Goal: Use online tool/utility: Utilize a website feature to perform a specific function

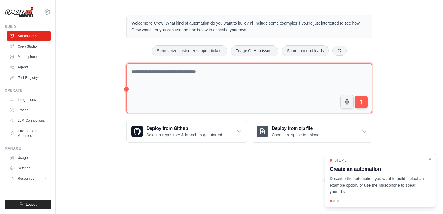
click at [217, 73] on textarea at bounding box center [249, 88] width 246 height 50
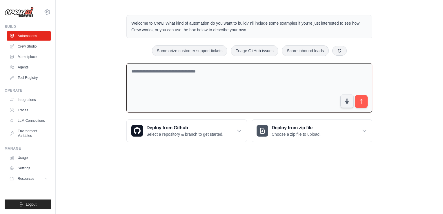
click at [208, 68] on textarea at bounding box center [249, 88] width 246 height 50
click at [347, 135] on div "Deploy from zip file Choose a zip file to upload." at bounding box center [312, 131] width 120 height 22
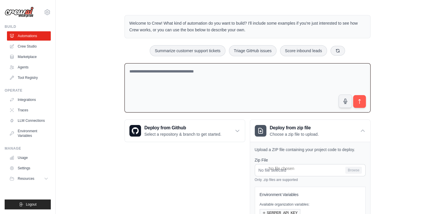
click at [202, 75] on textarea at bounding box center [247, 88] width 246 height 50
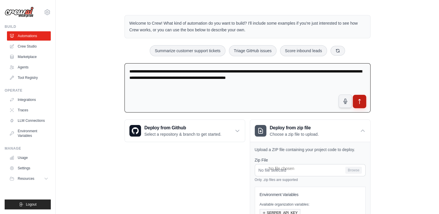
type textarea "**********"
click at [357, 99] on icon "submit" at bounding box center [359, 102] width 6 height 6
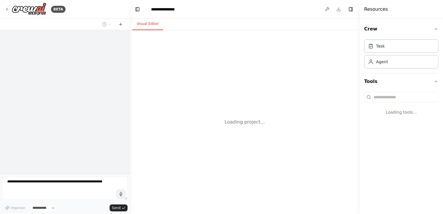
select select "****"
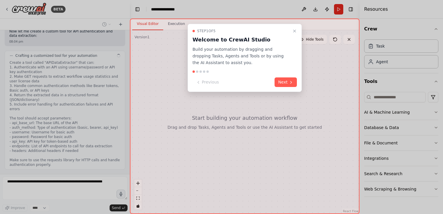
scroll to position [271, 0]
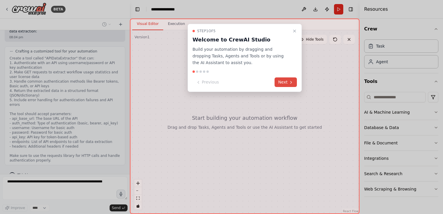
click at [289, 82] on icon at bounding box center [291, 82] width 5 height 5
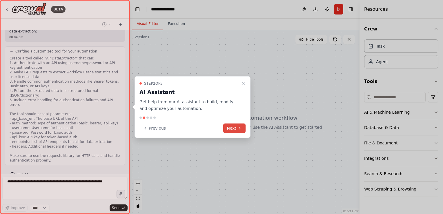
click at [237, 132] on button "Next" at bounding box center [234, 128] width 22 height 10
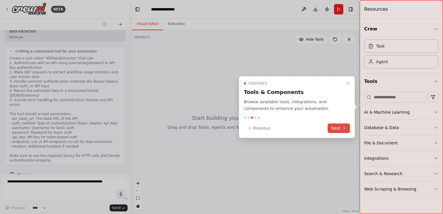
click at [335, 128] on button "Next" at bounding box center [339, 128] width 22 height 10
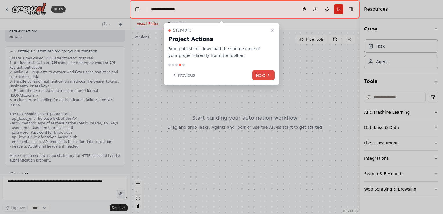
click at [265, 77] on button "Next" at bounding box center [263, 75] width 22 height 10
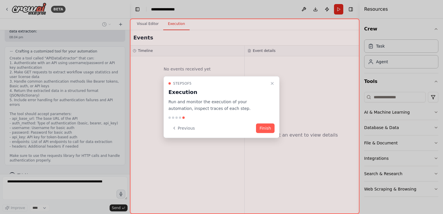
click at [261, 125] on button "Finish" at bounding box center [265, 128] width 19 height 10
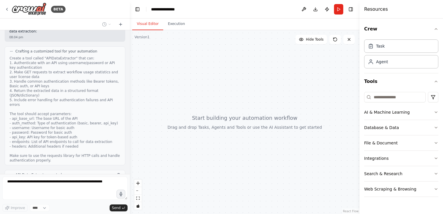
scroll to position [309, 0]
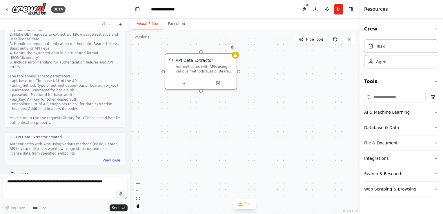
drag, startPoint x: 222, startPoint y: 129, endPoint x: 188, endPoint y: 50, distance: 85.7
click at [188, 50] on div "API Data Extractor Authenticates with APIs using various methods (Basic, Bearer…" at bounding box center [245, 122] width 230 height 184
click at [185, 82] on icon at bounding box center [184, 82] width 5 height 5
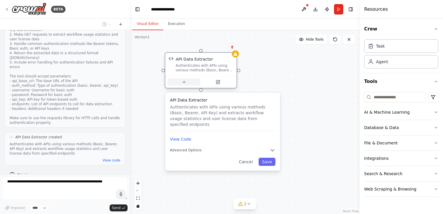
scroll to position [451, 0]
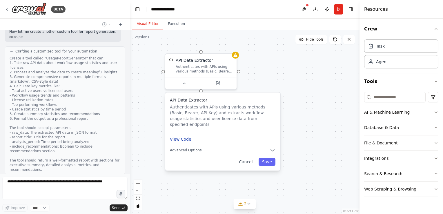
click at [180, 136] on button "View Code" at bounding box center [180, 139] width 21 height 6
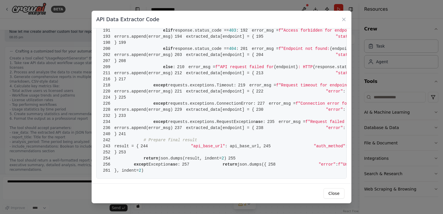
scroll to position [489, 0]
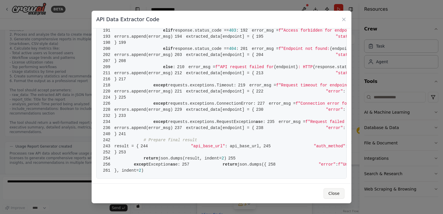
click at [337, 194] on button "Close" at bounding box center [334, 193] width 21 height 10
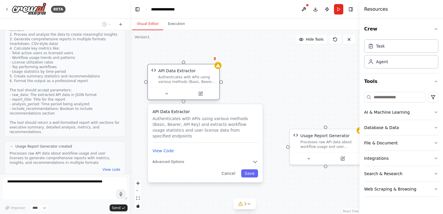
drag, startPoint x: 235, startPoint y: 131, endPoint x: 185, endPoint y: 63, distance: 84.0
click at [185, 64] on div "API Data Extractor Authenticates with APIs using various methods (Basic, Bearer…" at bounding box center [183, 82] width 73 height 36
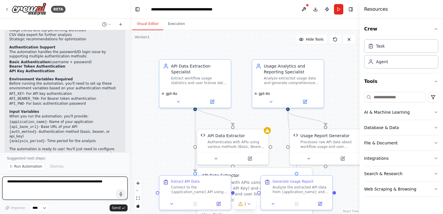
scroll to position [978, 0]
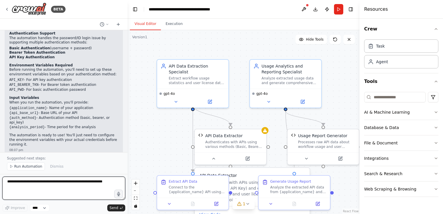
click at [128, 142] on div "BETA i wanted to automate exctracting data from api like usage statistics of th…" at bounding box center [221, 107] width 443 height 214
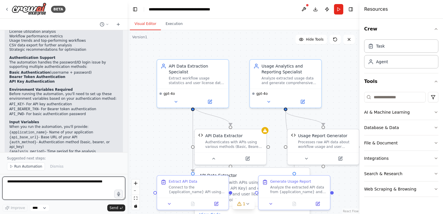
scroll to position [965, 0]
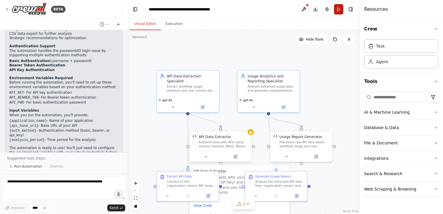
click at [337, 8] on button "Run" at bounding box center [338, 9] width 9 height 10
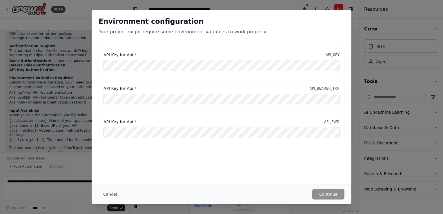
drag, startPoint x: 111, startPoint y: 192, endPoint x: 73, endPoint y: 185, distance: 38.4
click at [110, 192] on button "Cancel" at bounding box center [110, 194] width 23 height 10
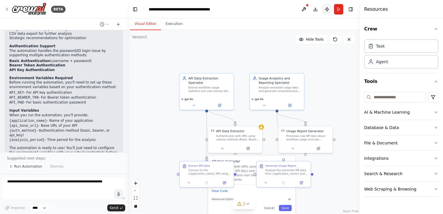
click at [326, 7] on button "Publish" at bounding box center [327, 9] width 9 height 10
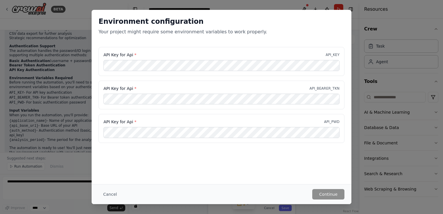
click at [268, 45] on div "Environment configuration Your project might require some environment variables…" at bounding box center [222, 28] width 260 height 37
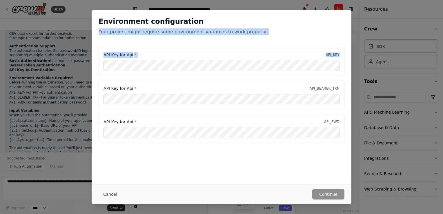
click at [217, 61] on div "Environment configuration Your project might require some environment variables…" at bounding box center [222, 80] width 260 height 140
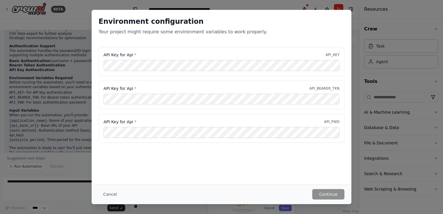
click at [99, 10] on div "Environment configuration Your project might require some environment variables…" at bounding box center [222, 28] width 260 height 37
click at [68, 24] on div "Environment configuration Your project might require some environment variables…" at bounding box center [221, 107] width 443 height 214
drag, startPoint x: 60, startPoint y: 91, endPoint x: 59, endPoint y: 95, distance: 3.9
click at [59, 95] on div "Environment configuration Your project might require some environment variables…" at bounding box center [221, 107] width 443 height 214
drag, startPoint x: 111, startPoint y: 192, endPoint x: 108, endPoint y: 193, distance: 3.0
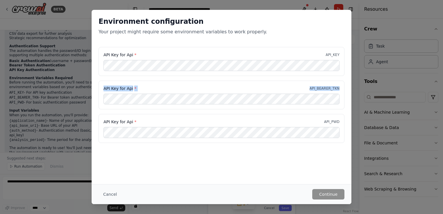
click at [111, 193] on button "Cancel" at bounding box center [110, 194] width 23 height 10
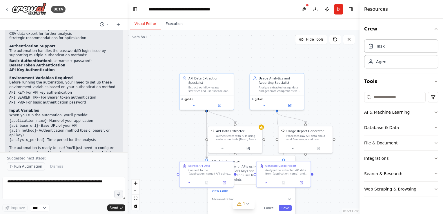
click at [18, 168] on span "Run Automation" at bounding box center [28, 166] width 28 height 5
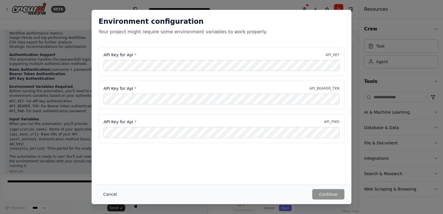
click at [109, 198] on button "Cancel" at bounding box center [110, 194] width 23 height 10
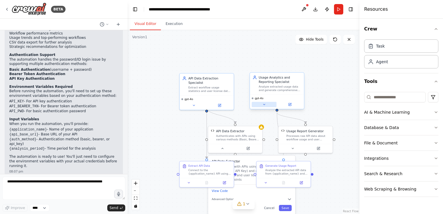
click at [263, 105] on icon at bounding box center [264, 104] width 3 height 3
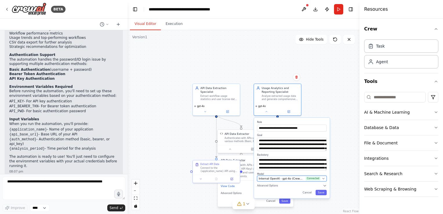
click at [321, 178] on button "Internal OpenAI - gpt-4o (CrewAI Sponsored OpenAI Connection) Connected" at bounding box center [292, 179] width 70 height 6
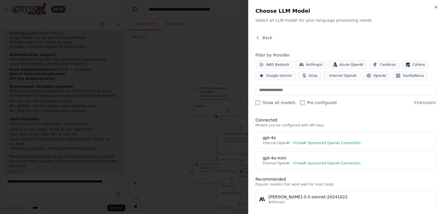
click at [222, 44] on div at bounding box center [221, 107] width 443 height 214
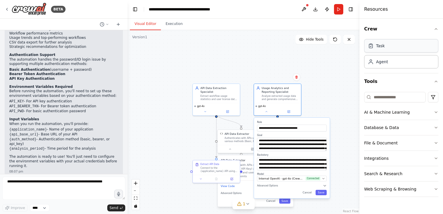
click at [368, 52] on div "Task" at bounding box center [401, 45] width 74 height 13
click at [381, 48] on div "Task" at bounding box center [380, 46] width 9 height 6
click at [386, 60] on div "Agent" at bounding box center [382, 62] width 12 height 6
click at [285, 59] on div "Role of the agent Goal of the agent" at bounding box center [291, 59] width 37 height 8
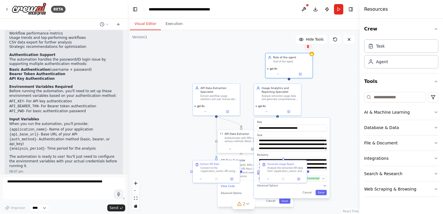
click at [309, 48] on button at bounding box center [308, 47] width 8 height 8
click at [308, 47] on icon at bounding box center [307, 45] width 3 height 3
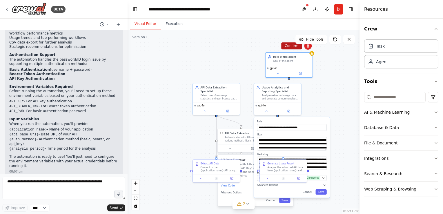
click at [298, 46] on button "Confirm" at bounding box center [291, 45] width 21 height 7
click at [434, 157] on button "Integrations" at bounding box center [401, 158] width 74 height 15
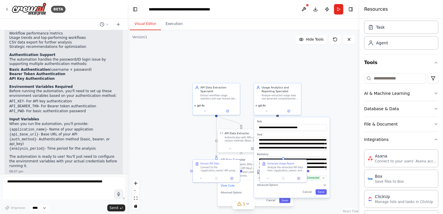
scroll to position [29, 0]
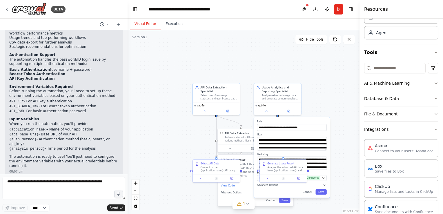
click at [429, 129] on button "Integrations" at bounding box center [401, 129] width 74 height 15
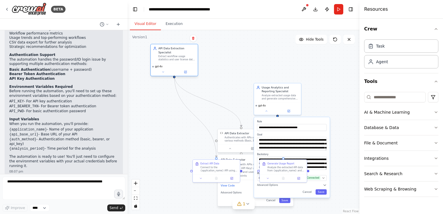
drag, startPoint x: 207, startPoint y: 83, endPoint x: 165, endPoint y: 45, distance: 56.7
click at [165, 45] on div "API Data Extraction Specialist Extract workflow usage statistics and user licen…" at bounding box center [174, 53] width 47 height 19
click at [267, 83] on div "Usage Analytics and Reporting Specialist Analyze extracted usage data and gener…" at bounding box center [277, 92] width 47 height 19
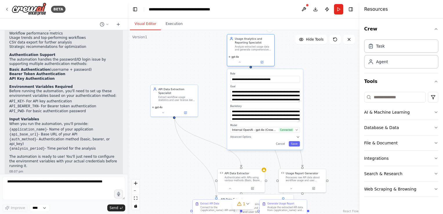
drag, startPoint x: 267, startPoint y: 83, endPoint x: 240, endPoint y: 37, distance: 53.9
click at [240, 37] on div ".deletable-edge-delete-btn { width: 20px; height: 20px; border: 0px solid #ffff…" at bounding box center [244, 122] width 232 height 184
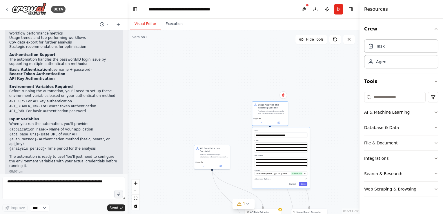
click at [303, 186] on div "**********" at bounding box center [280, 157] width 57 height 61
click at [303, 183] on button "Save" at bounding box center [303, 184] width 8 height 4
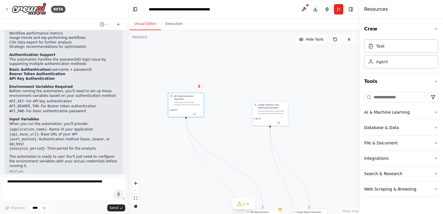
drag, startPoint x: 219, startPoint y: 161, endPoint x: 229, endPoint y: 153, distance: 12.2
click at [193, 112] on button at bounding box center [195, 113] width 17 height 3
drag, startPoint x: 317, startPoint y: 209, endPoint x: 288, endPoint y: 155, distance: 61.5
click at [294, 147] on div ".deletable-edge-delete-btn { width: 20px; height: 20px; border: 0px solid #ffff…" at bounding box center [244, 122] width 232 height 184
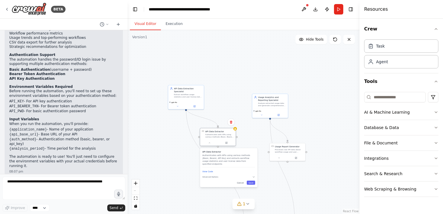
drag, startPoint x: 261, startPoint y: 209, endPoint x: 216, endPoint y: 132, distance: 89.4
click at [216, 132] on div "API Data Extractor" at bounding box center [214, 131] width 19 height 3
click at [245, 204] on span "1" at bounding box center [244, 204] width 3 height 6
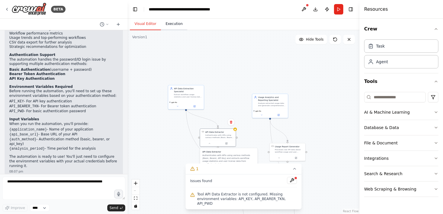
click at [178, 24] on button "Execution" at bounding box center [174, 24] width 26 height 12
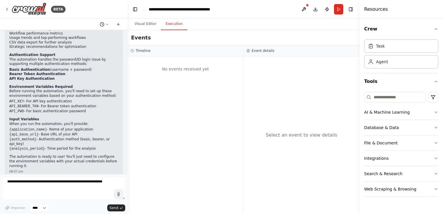
click at [106, 24] on icon at bounding box center [107, 24] width 3 height 3
click at [119, 25] on div at bounding box center [64, 107] width 128 height 214
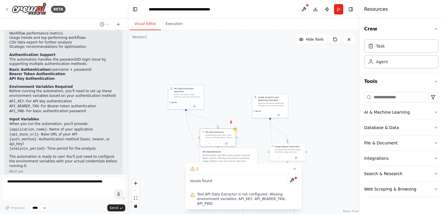
click at [141, 19] on button "Visual Editor" at bounding box center [145, 24] width 31 height 12
click at [181, 93] on div "Extract workflow usage statistics and user license data from {application_name}…" at bounding box center [188, 95] width 28 height 5
click at [177, 104] on button at bounding box center [177, 105] width 17 height 3
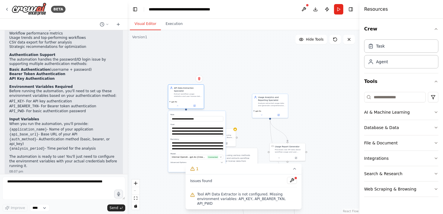
click at [184, 93] on div "Extract workflow usage statistics and user license data from {application_name}…" at bounding box center [188, 95] width 28 height 5
click at [186, 93] on div "Extract workflow usage statistics and user license data from {application_name}…" at bounding box center [188, 95] width 28 height 5
click at [184, 93] on div "Extract workflow usage statistics and user license data from {application_name}…" at bounding box center [188, 95] width 28 height 5
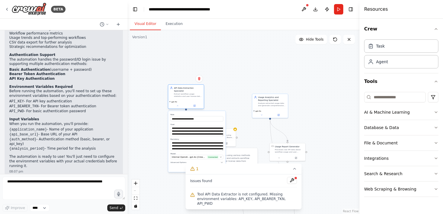
click at [184, 93] on div "Extract workflow usage statistics and user license data from {application_name}…" at bounding box center [188, 95] width 28 height 5
click at [183, 93] on div "Extract workflow usage statistics and user license data from {application_name}…" at bounding box center [188, 95] width 28 height 5
click at [172, 88] on icon at bounding box center [171, 87] width 3 height 3
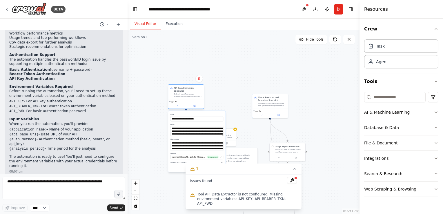
click at [172, 88] on icon at bounding box center [171, 87] width 3 height 3
click at [335, 184] on div ".deletable-edge-delete-btn { width: 20px; height: 20px; border: 0px solid #ffff…" at bounding box center [244, 122] width 232 height 184
click at [173, 192] on div ".deletable-edge-delete-btn { width: 20px; height: 20px; border: 0px solid #ffff…" at bounding box center [244, 122] width 232 height 184
click at [209, 182] on div "Issues found Tool API Data Extractor is not configured. Missing environment var…" at bounding box center [244, 191] width 116 height 35
click at [216, 192] on div "Issues found Tool API Data Extractor is not configured. Missing environment var…" at bounding box center [244, 191] width 116 height 35
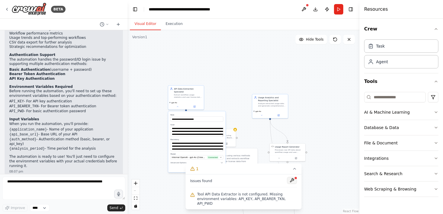
click at [294, 180] on div at bounding box center [295, 177] width 3 height 3
click at [294, 184] on button at bounding box center [292, 180] width 10 height 7
click at [296, 171] on icon at bounding box center [294, 169] width 5 height 5
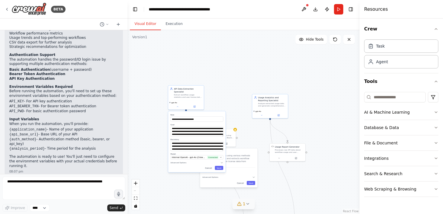
drag, startPoint x: 242, startPoint y: 204, endPoint x: 234, endPoint y: 187, distance: 18.6
click at [234, 187] on div "Version 1 Hide Tools .deletable-edge-delete-btn { width: 20px; height: 20px; bo…" at bounding box center [244, 122] width 232 height 184
drag, startPoint x: 238, startPoint y: 154, endPoint x: 251, endPoint y: 172, distance: 22.5
click at [251, 174] on div "API Data Extractor Authenticates with APIs using various methods (Basic, Bearer…" at bounding box center [240, 182] width 53 height 17
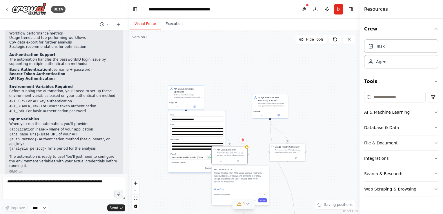
click at [253, 198] on button "Cancel" at bounding box center [252, 200] width 10 height 4
click at [209, 166] on button "Cancel" at bounding box center [208, 168] width 10 height 4
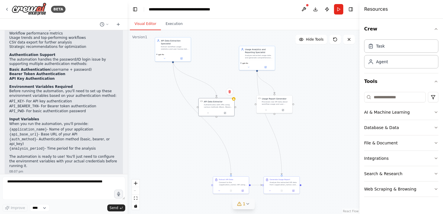
drag, startPoint x: 263, startPoint y: 190, endPoint x: 249, endPoint y: 142, distance: 49.9
click at [249, 142] on div ".deletable-edge-delete-btn { width: 20px; height: 20px; border: 0px solid #ffff…" at bounding box center [244, 122] width 232 height 184
drag, startPoint x: 229, startPoint y: 181, endPoint x: 171, endPoint y: 136, distance: 74.1
click at [171, 136] on div "Extract API Data Connect to the {application_name} API using the provided authe…" at bounding box center [175, 138] width 28 height 8
drag, startPoint x: 278, startPoint y: 180, endPoint x: 240, endPoint y: 137, distance: 57.3
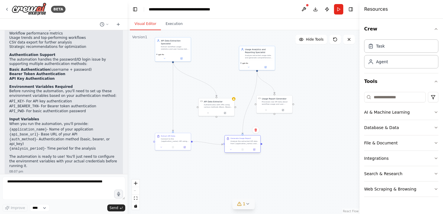
click at [240, 137] on div "Generate Usage Report" at bounding box center [241, 138] width 20 height 2
click at [162, 147] on icon at bounding box center [161, 147] width 2 height 2
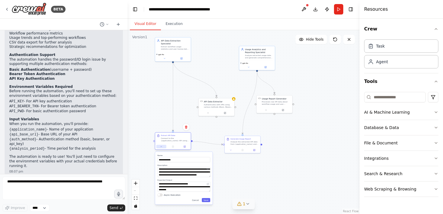
click at [162, 147] on icon at bounding box center [161, 147] width 2 height 2
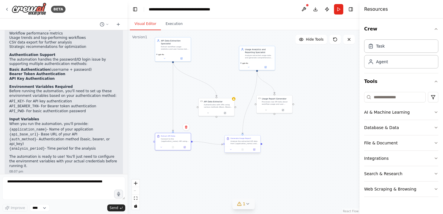
click at [230, 152] on div at bounding box center [243, 150] width 36 height 6
click at [231, 151] on button at bounding box center [231, 149] width 10 height 3
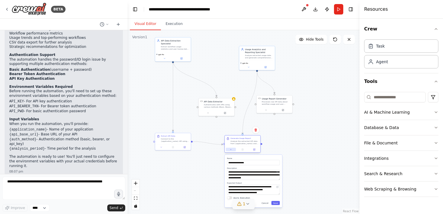
click at [231, 151] on button at bounding box center [231, 149] width 10 height 3
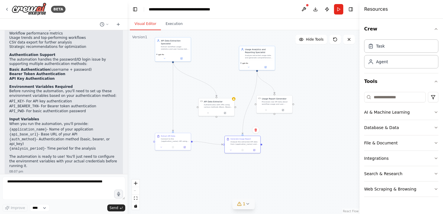
copy ul "API_KEY - For API key authentication API_BEARER_TKN - For Bearer token authenti…"
drag, startPoint x: 9, startPoint y: 89, endPoint x: 90, endPoint y: 101, distance: 82.1
click at [90, 101] on div "Perfect! I've created a comprehensive automation that will extract data from yo…" at bounding box center [64, 40] width 118 height 272
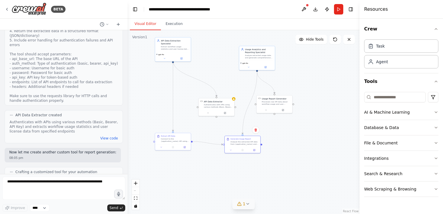
scroll to position [344, 0]
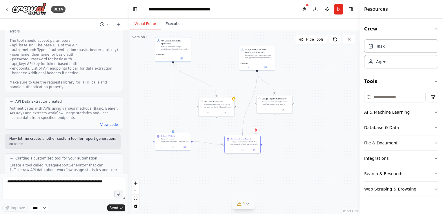
click at [107, 122] on div "API Data Extractor created Authenticates with APIs using various methods (Basic…" at bounding box center [64, 113] width 118 height 33
click at [107, 122] on button "View code" at bounding box center [109, 124] width 18 height 5
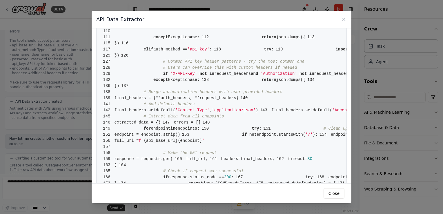
scroll to position [203, 0]
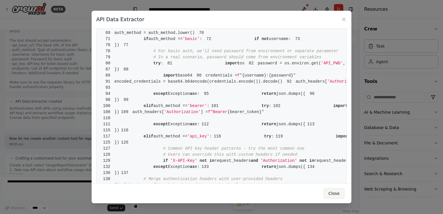
click at [333, 196] on button "Close" at bounding box center [334, 193] width 21 height 10
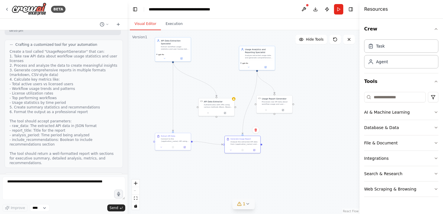
scroll to position [489, 0]
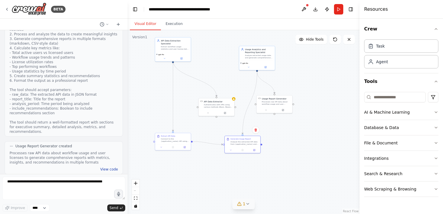
click at [102, 167] on button "View code" at bounding box center [109, 169] width 18 height 5
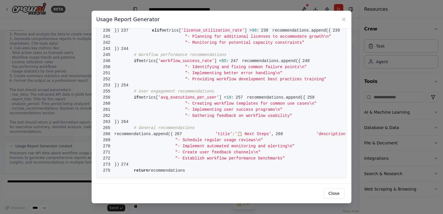
scroll to position [1073, 0]
click at [336, 191] on button "Close" at bounding box center [334, 193] width 21 height 10
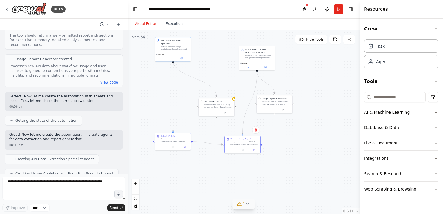
scroll to position [572, 0]
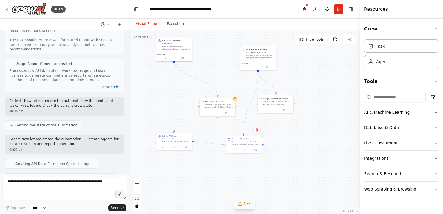
drag, startPoint x: 126, startPoint y: 117, endPoint x: 129, endPoint y: 138, distance: 21.1
click at [129, 138] on div "BETA i wanted to automate exctracting data from api like usage statistics of th…" at bounding box center [221, 107] width 443 height 214
click at [58, 186] on textarea at bounding box center [64, 188] width 124 height 23
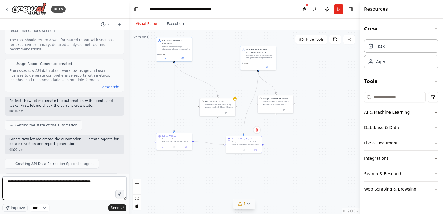
type textarea "**********"
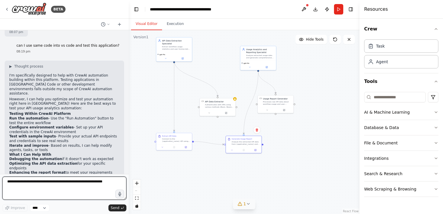
scroll to position [1116, 0]
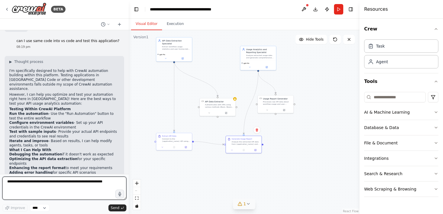
click at [37, 185] on textarea at bounding box center [64, 188] width 124 height 23
type textarea "*"
type textarea "**********"
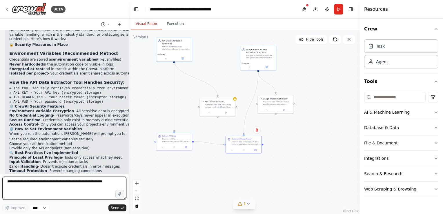
scroll to position [1338, 0]
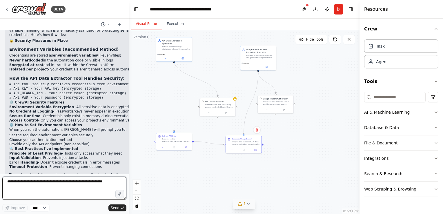
click at [44, 186] on textarea at bounding box center [64, 188] width 124 height 23
type textarea "**********"
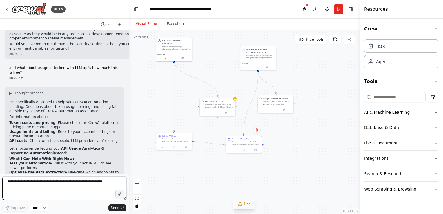
scroll to position [1493, 0]
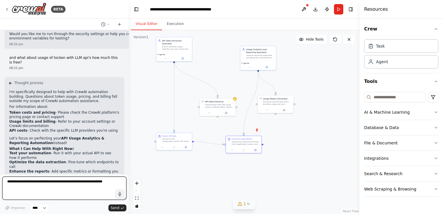
click at [53, 186] on textarea at bounding box center [64, 188] width 124 height 23
type textarea "*"
type textarea "**"
